Goal: Check status

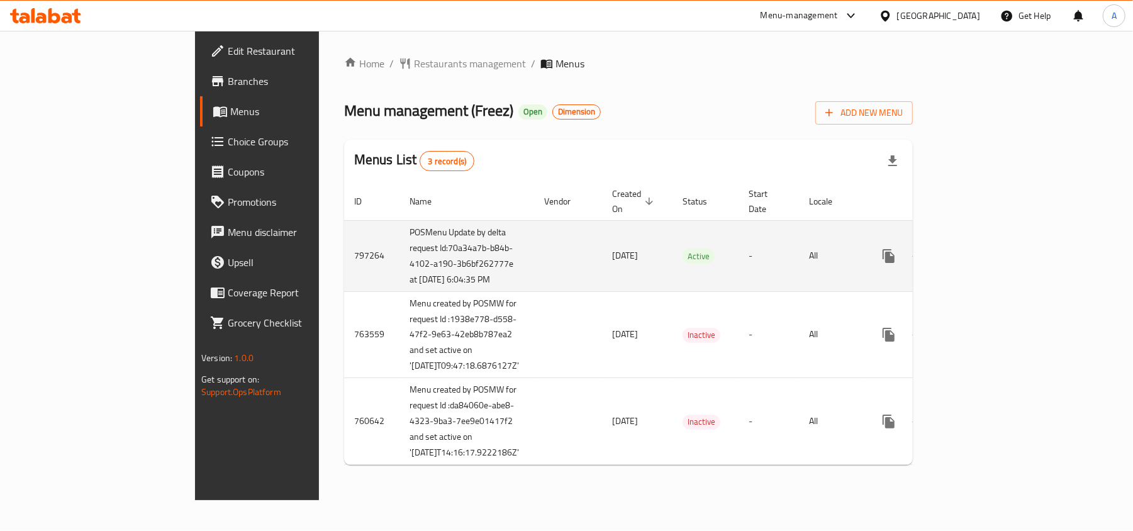
drag, startPoint x: 372, startPoint y: 293, endPoint x: 274, endPoint y: 252, distance: 106.1
click at [400, 252] on td "POSMenu Update by delta request Id:70a34a7b-b84b-4102-a190-3b6bf262777e at [DAT…" at bounding box center [467, 255] width 135 height 71
copy td "Id:70a34a7b-b84b-4102-a190-3b6bf262777e at 9/16/2024 6:04:35 PM"
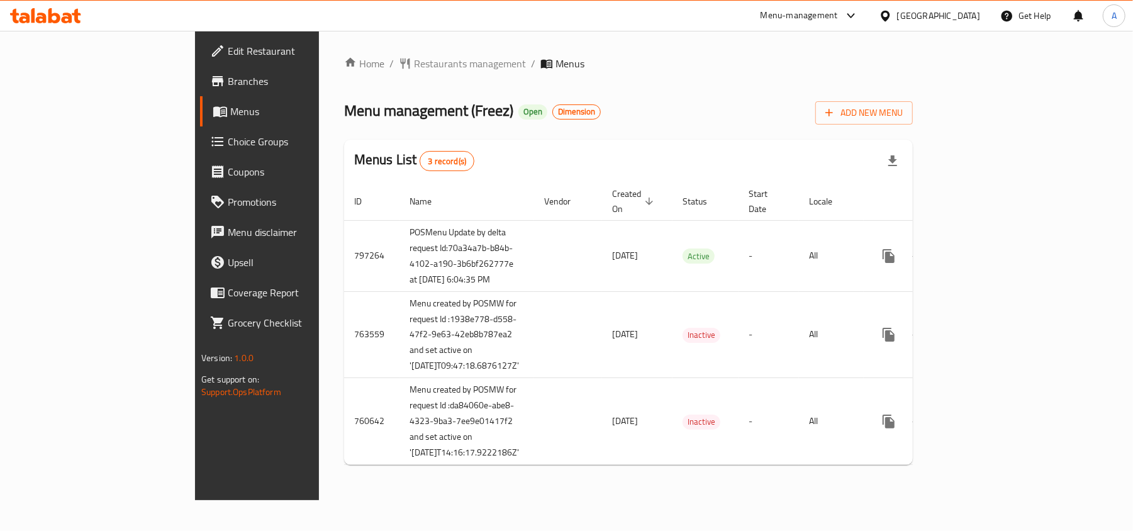
click at [727, 74] on div "Home / Restaurants management / Menus Menu management ( Freez ) Open Dimension …" at bounding box center [628, 265] width 569 height 419
